Goal: Transaction & Acquisition: Purchase product/service

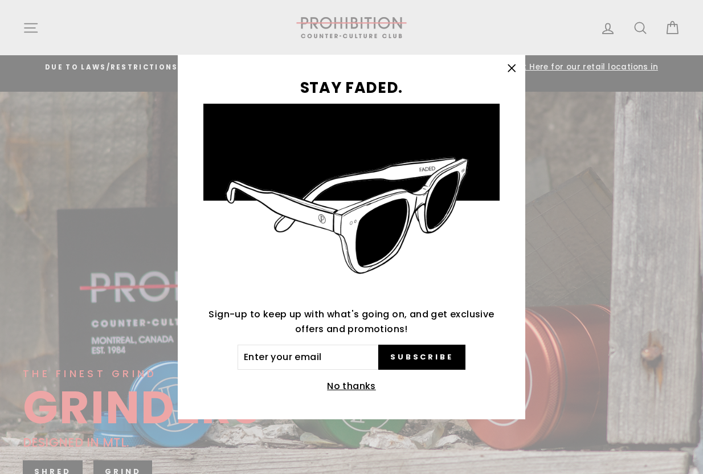
click at [515, 63] on icon "button" at bounding box center [512, 68] width 16 height 16
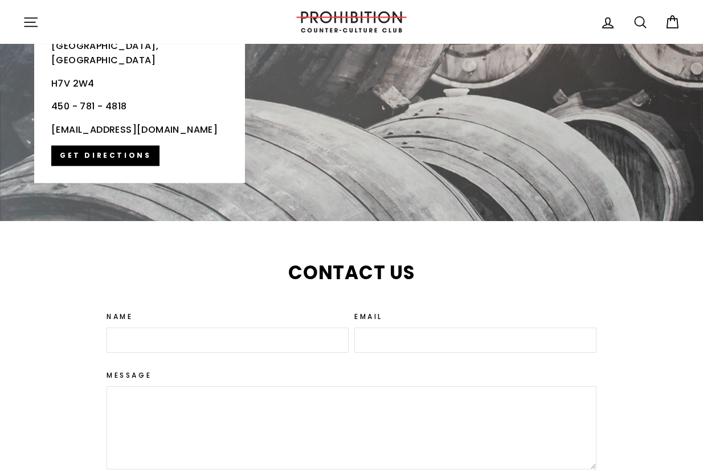
scroll to position [2621, 0]
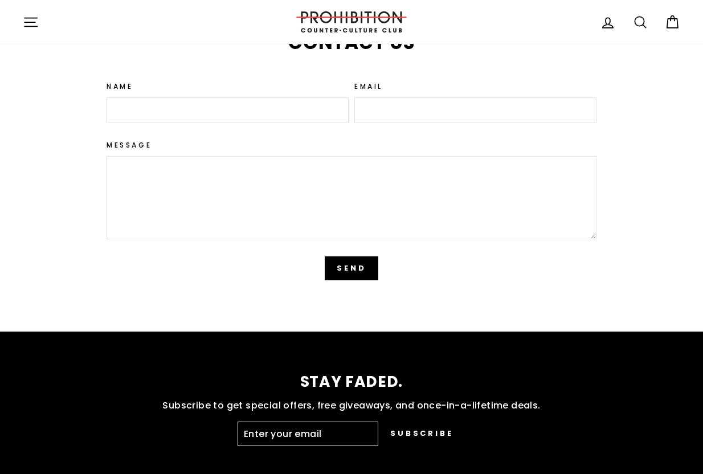
click at [38, 16] on icon "button" at bounding box center [31, 22] width 16 height 16
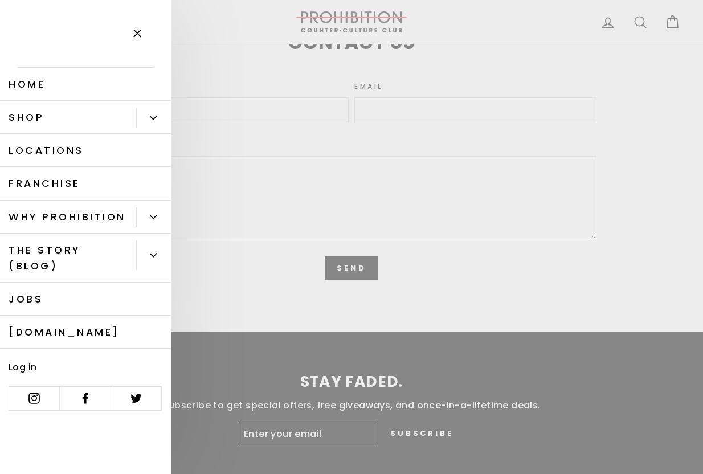
click at [37, 118] on link "Shop" at bounding box center [68, 117] width 136 height 33
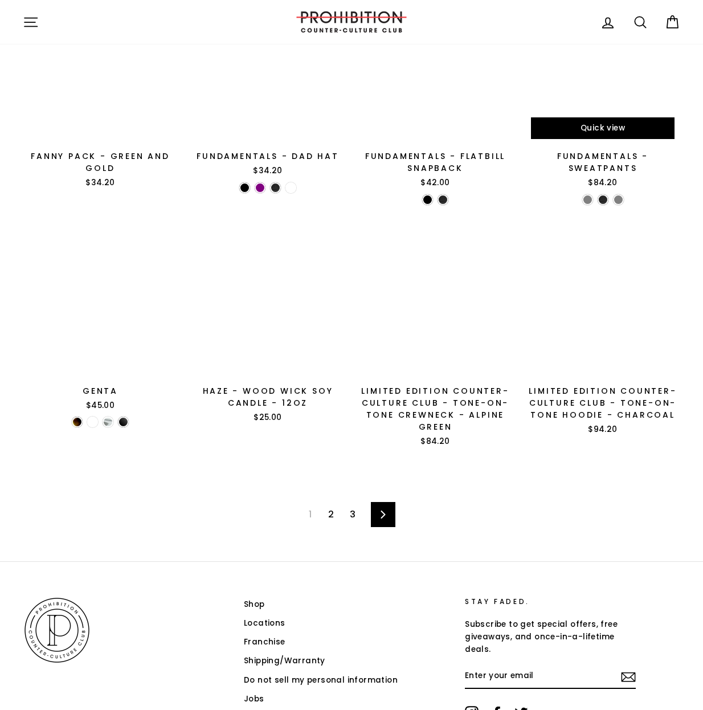
scroll to position [1428, 0]
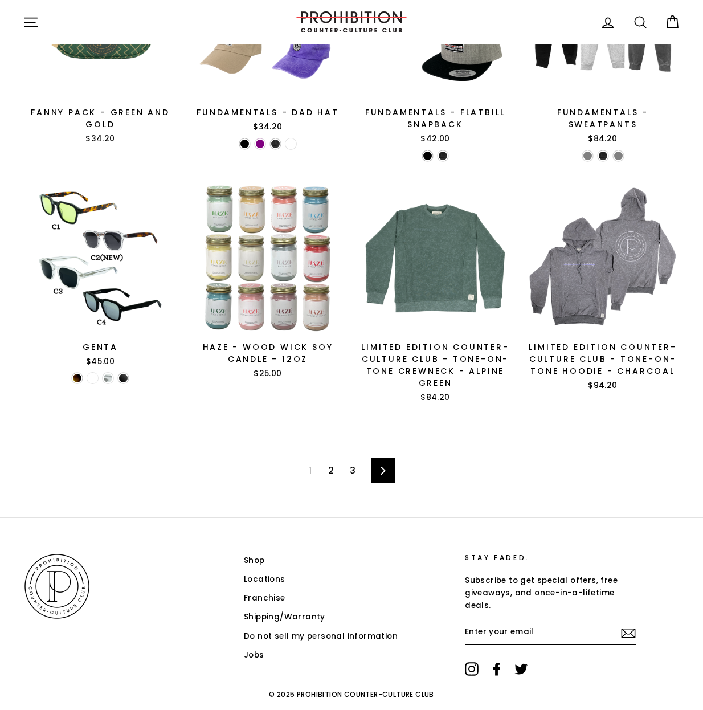
click at [387, 462] on link "Next" at bounding box center [383, 470] width 25 height 25
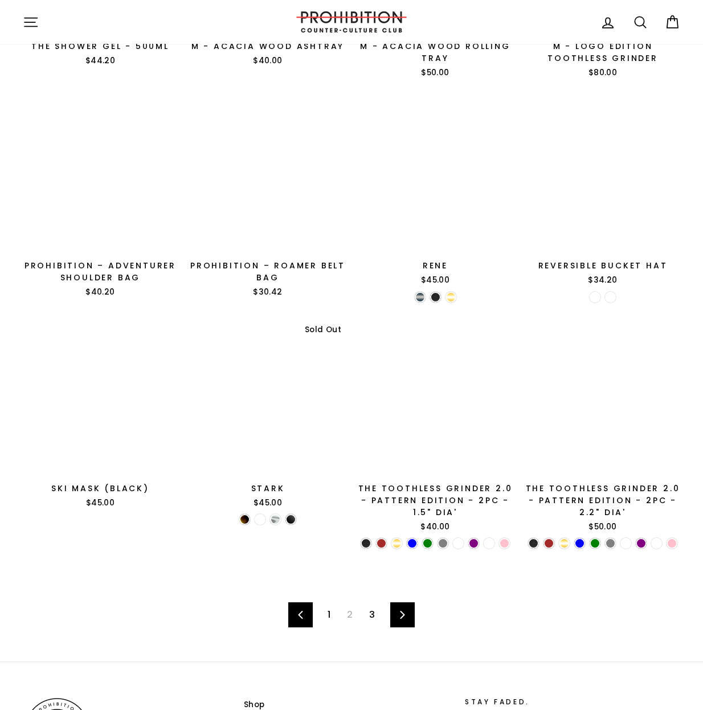
scroll to position [1295, 0]
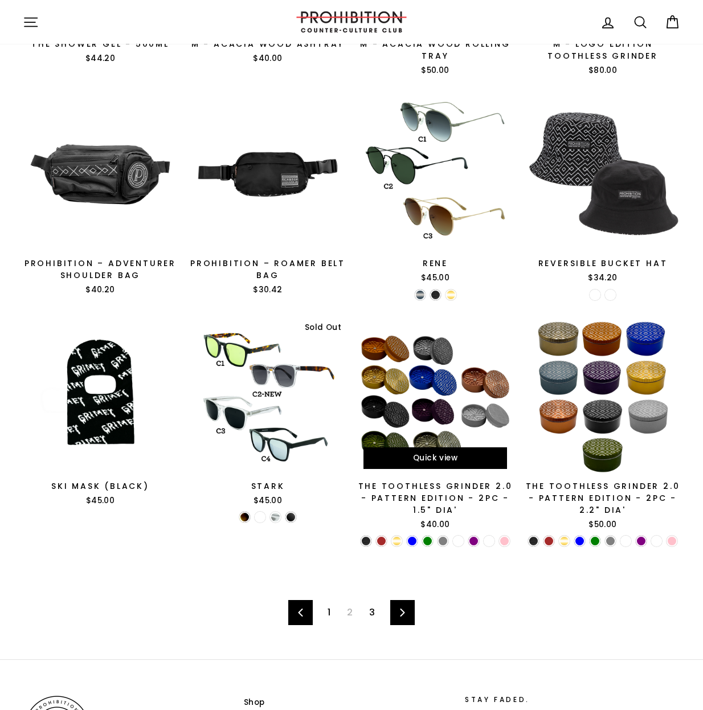
click at [442, 391] on div at bounding box center [435, 397] width 156 height 156
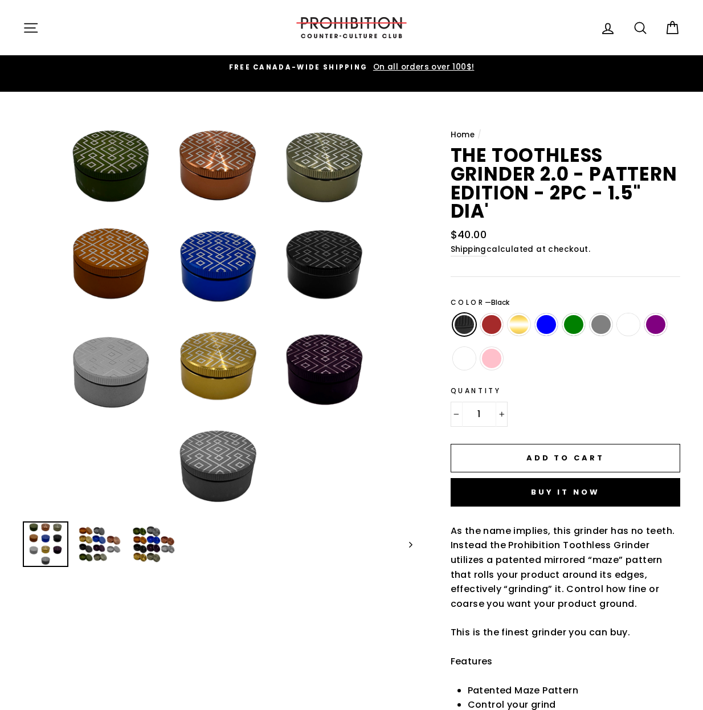
click at [87, 539] on img at bounding box center [99, 544] width 43 height 43
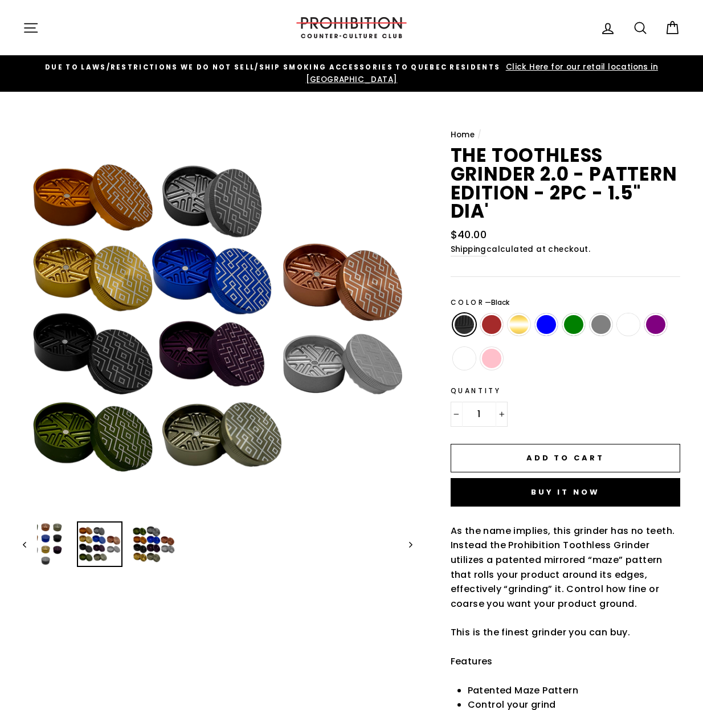
click at [152, 535] on img at bounding box center [153, 544] width 43 height 43
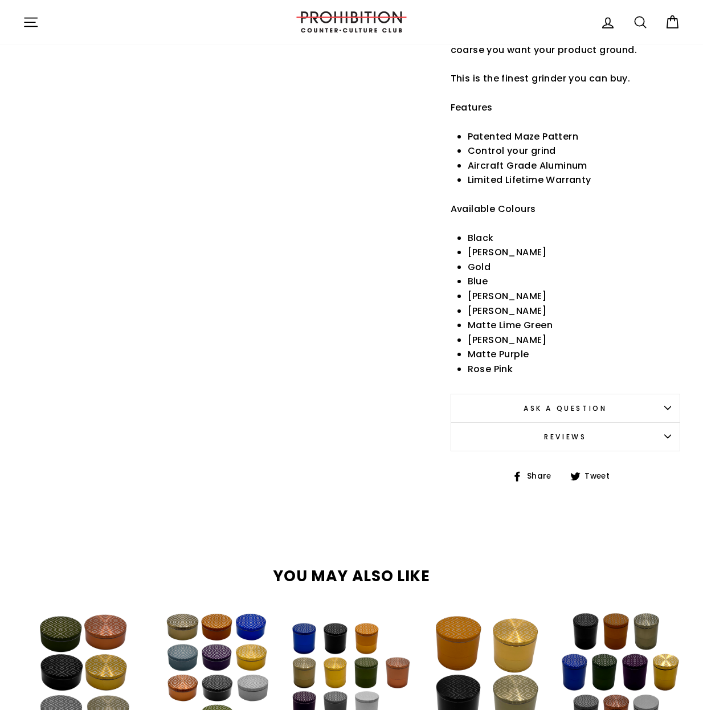
scroll to position [650, 0]
